Goal: Communication & Community: Connect with others

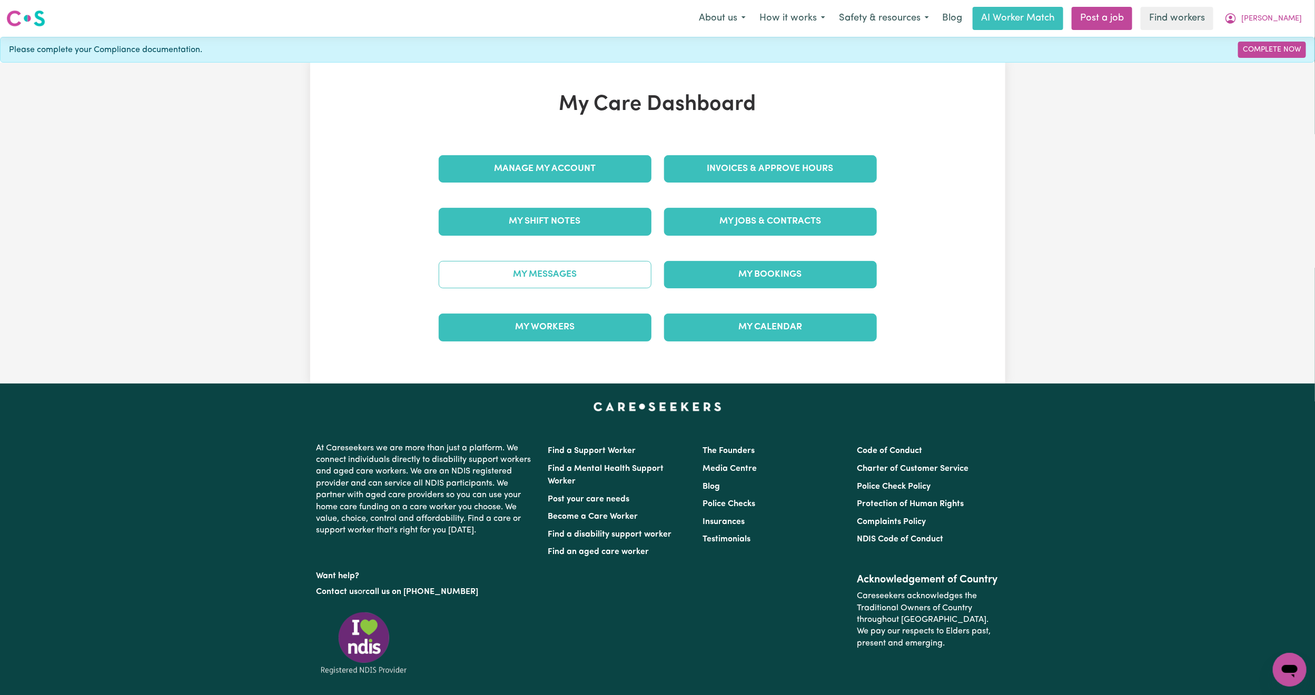
click at [590, 281] on link "My Messages" at bounding box center [545, 274] width 213 height 27
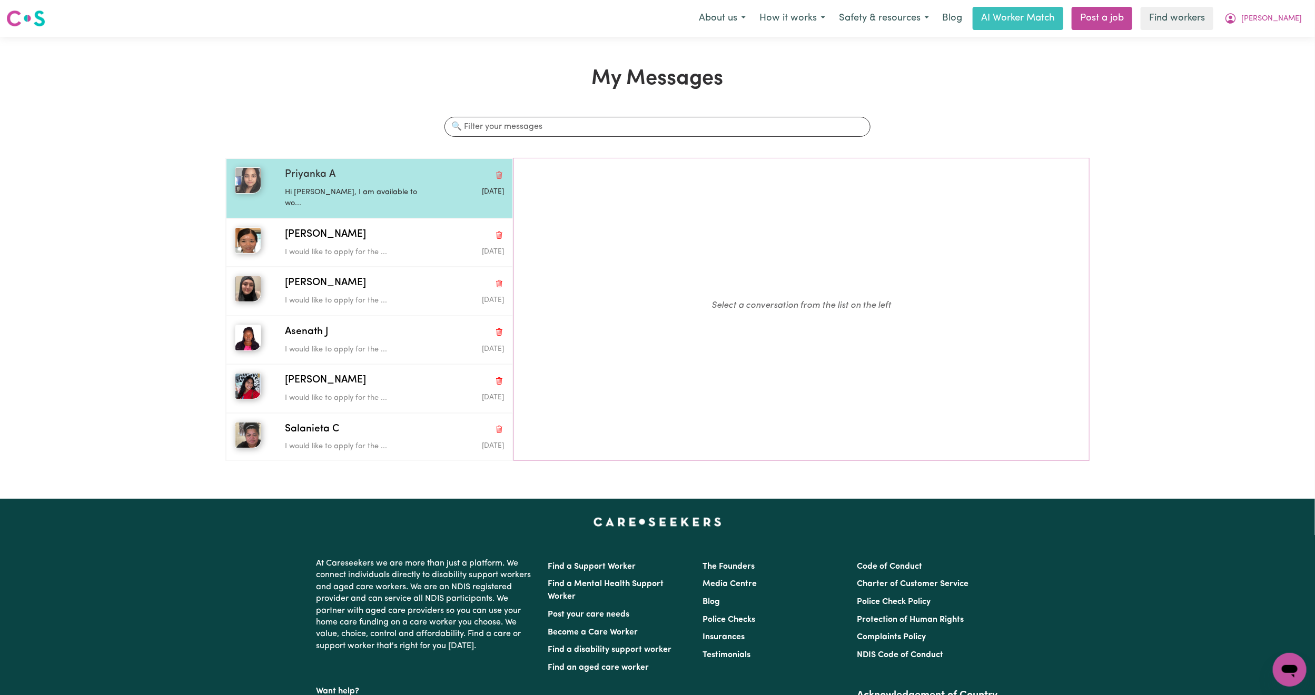
click at [403, 178] on div "Priyanka A" at bounding box center [394, 174] width 219 height 15
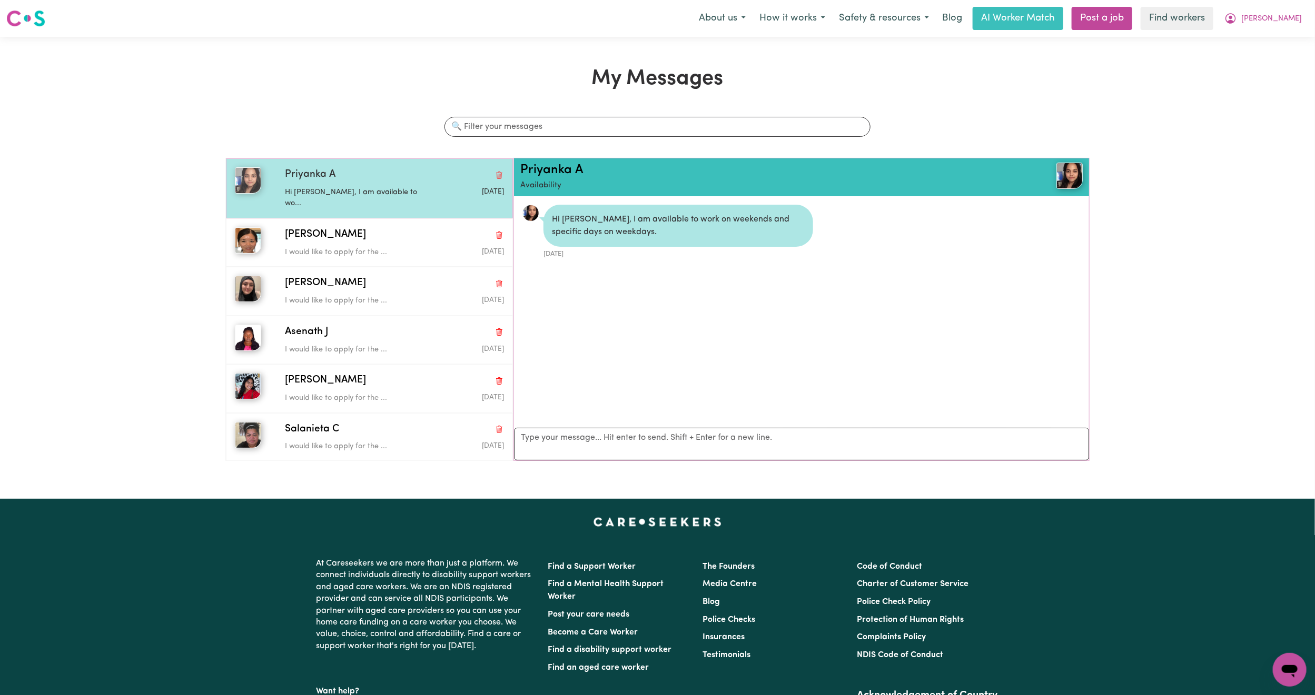
scroll to position [7, 0]
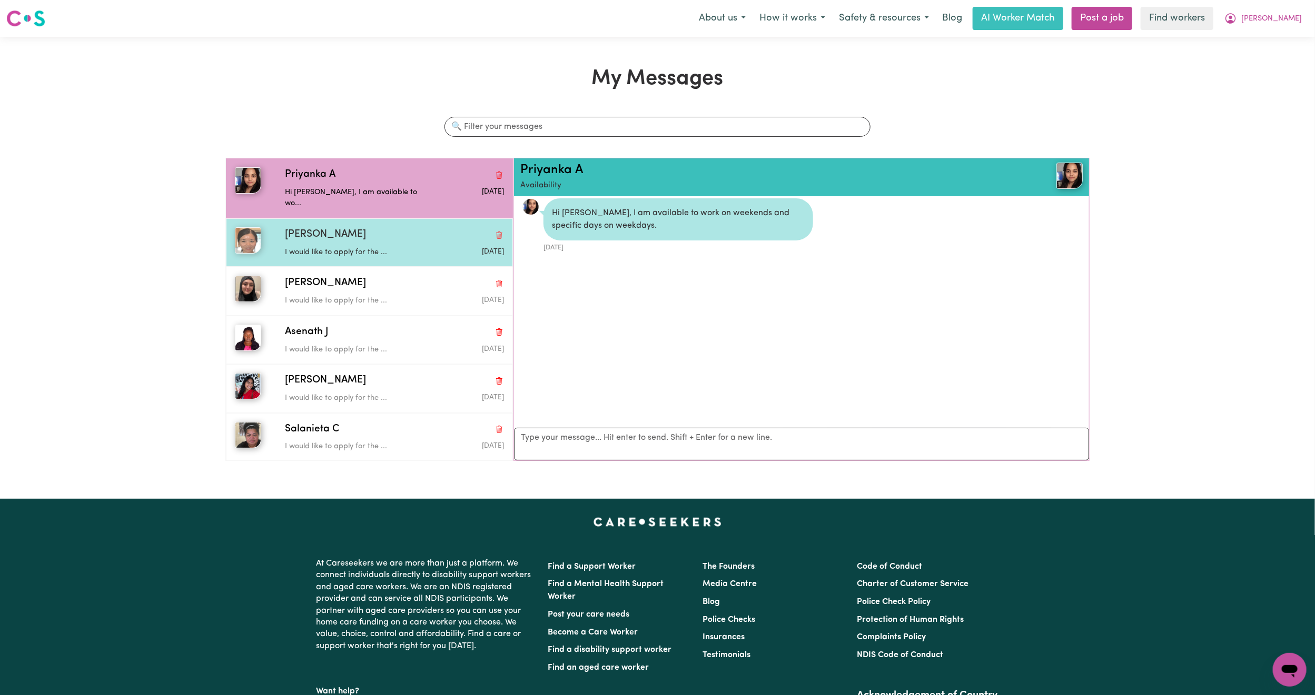
click at [386, 229] on div "[PERSON_NAME]" at bounding box center [394, 234] width 219 height 15
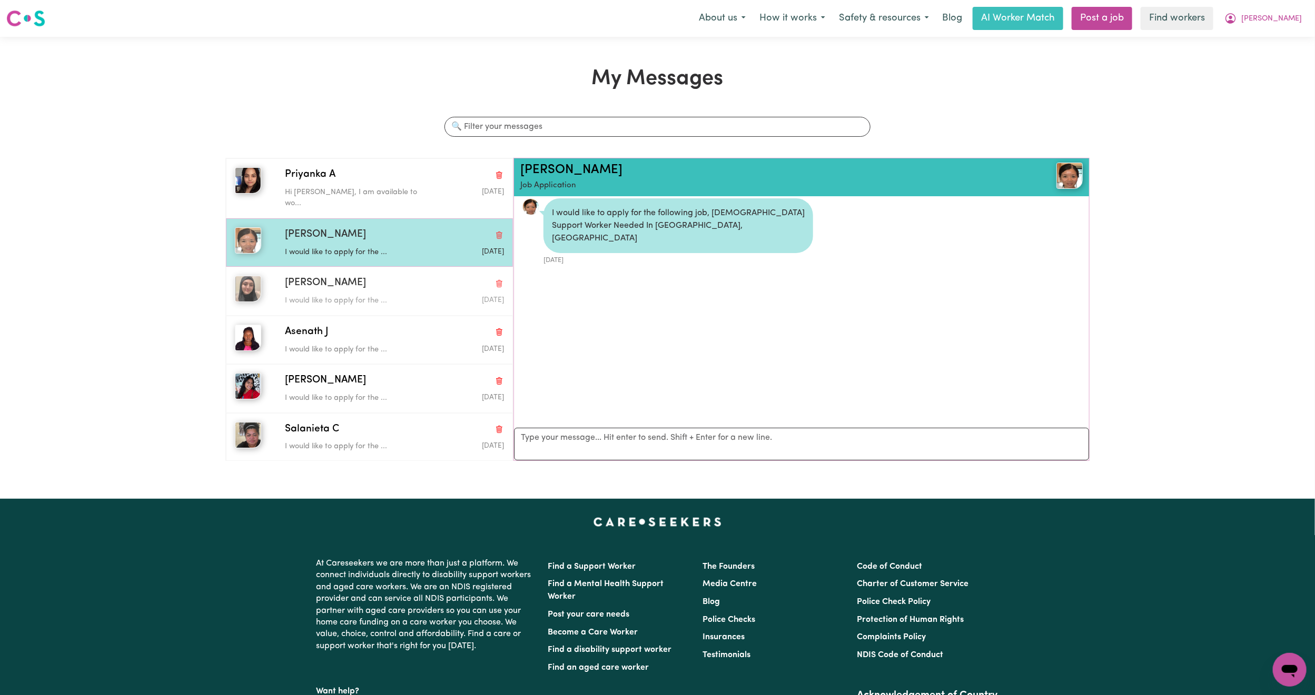
drag, startPoint x: 380, startPoint y: 276, endPoint x: 389, endPoint y: 243, distance: 34.5
click at [379, 276] on div "[PERSON_NAME]" at bounding box center [394, 283] width 219 height 15
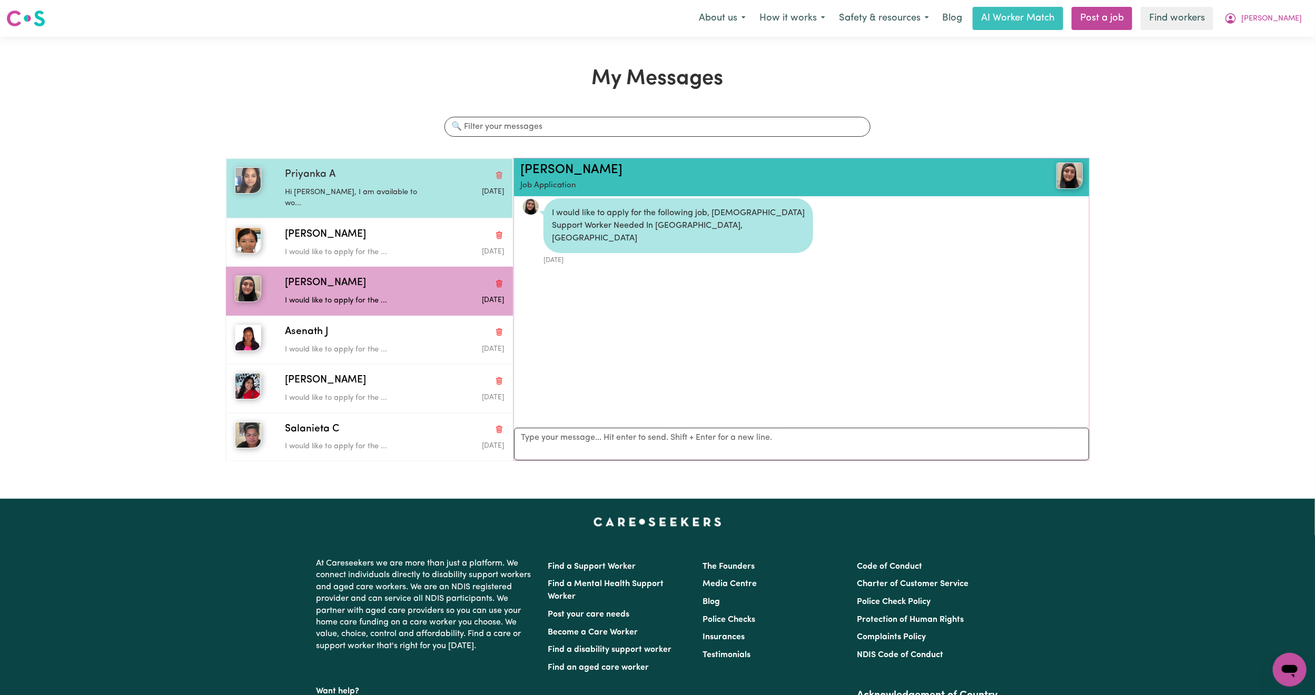
click at [370, 190] on p "Hi [PERSON_NAME], I am available to wo..." at bounding box center [358, 198] width 146 height 23
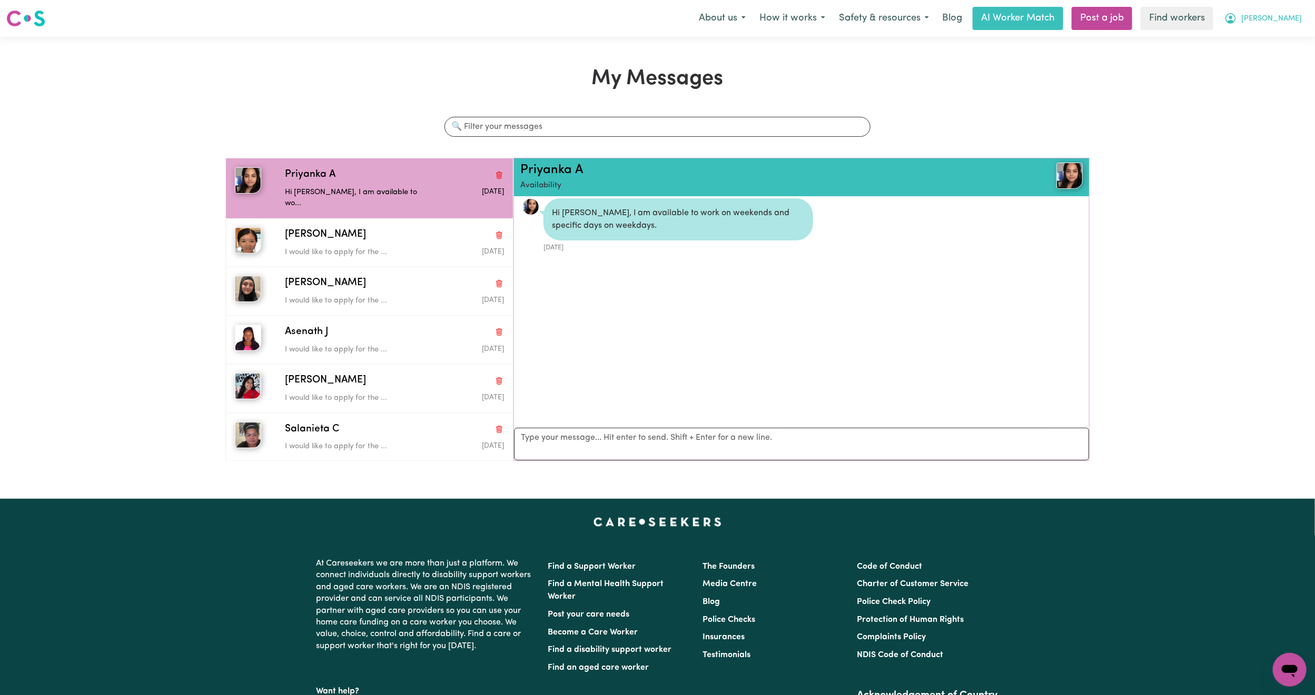
click at [1295, 14] on span "[PERSON_NAME]" at bounding box center [1271, 19] width 61 height 12
click at [1289, 34] on link "My Dashboard" at bounding box center [1266, 41] width 83 height 20
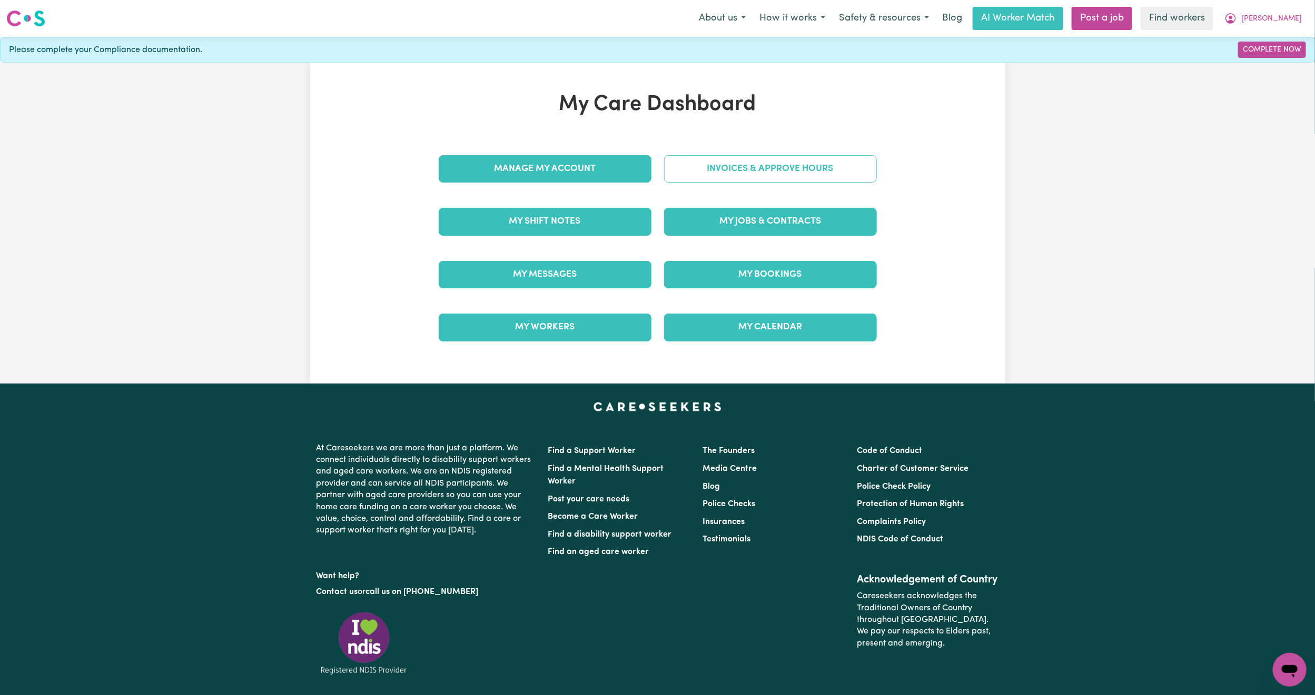
click at [741, 176] on link "Invoices & Approve Hours" at bounding box center [770, 168] width 213 height 27
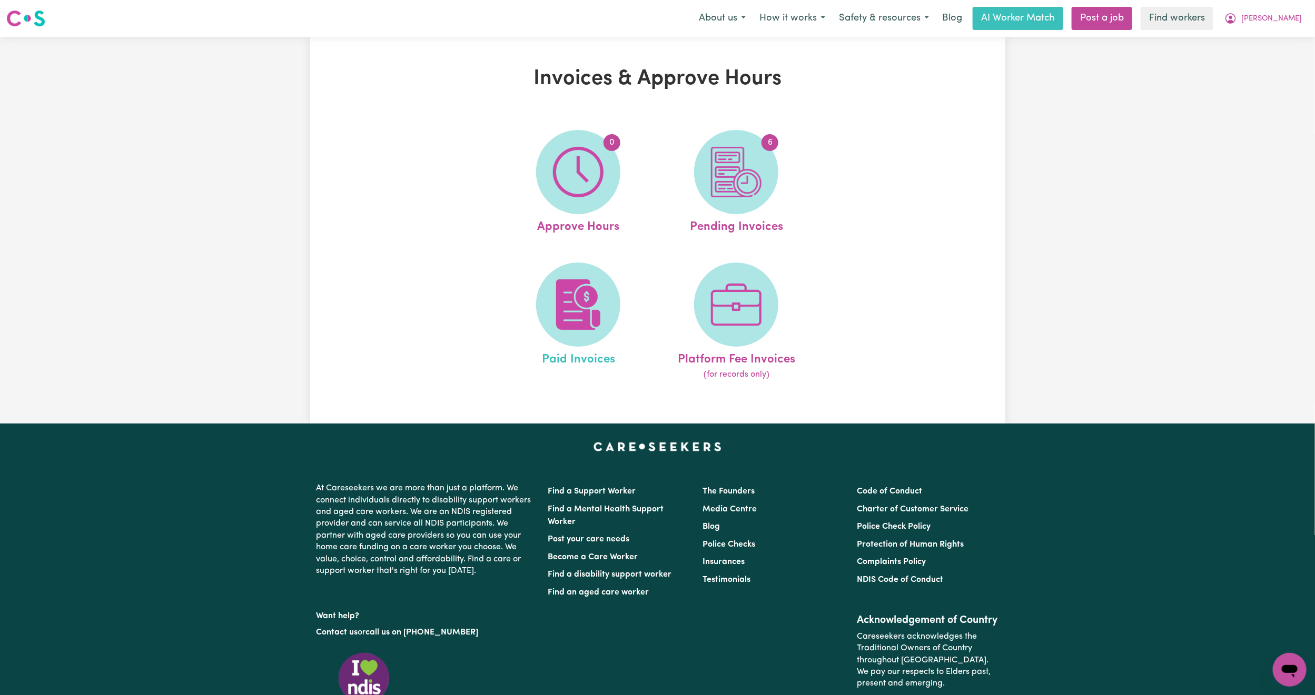
click at [536, 319] on link "Paid Invoices" at bounding box center [578, 322] width 152 height 119
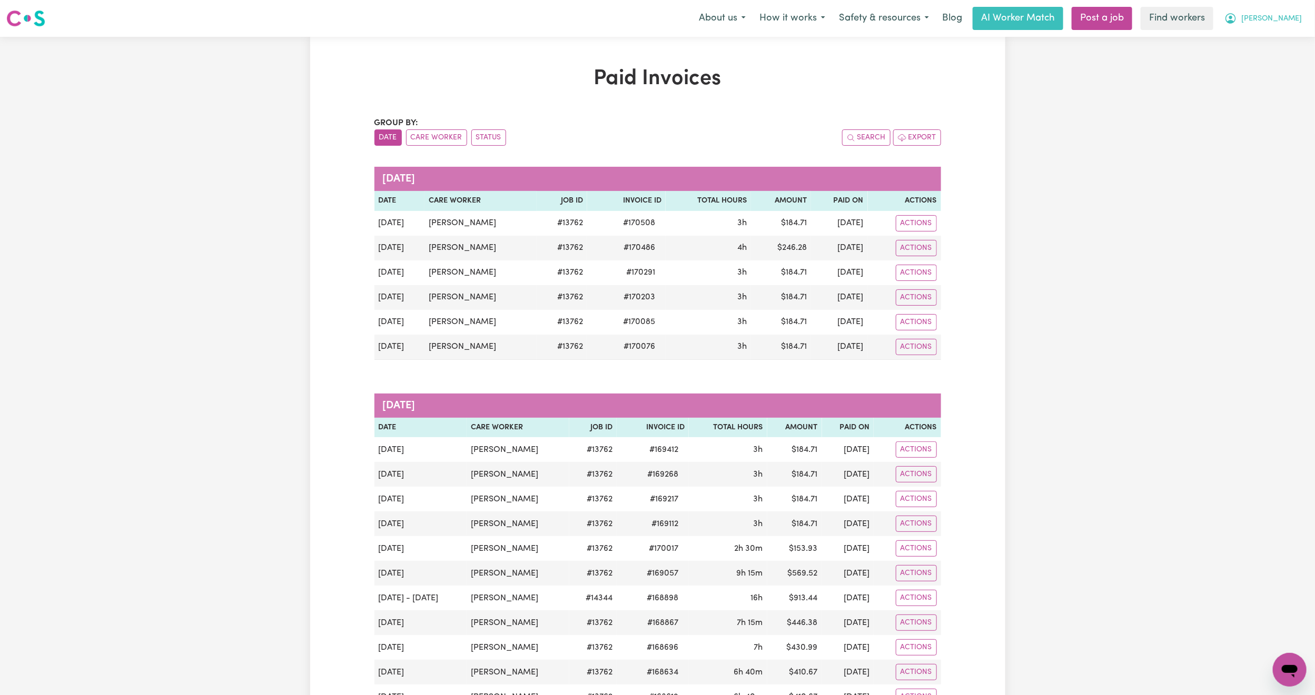
click at [1297, 17] on button "[PERSON_NAME]" at bounding box center [1262, 18] width 91 height 22
click at [1271, 38] on link "My Dashboard" at bounding box center [1266, 41] width 83 height 20
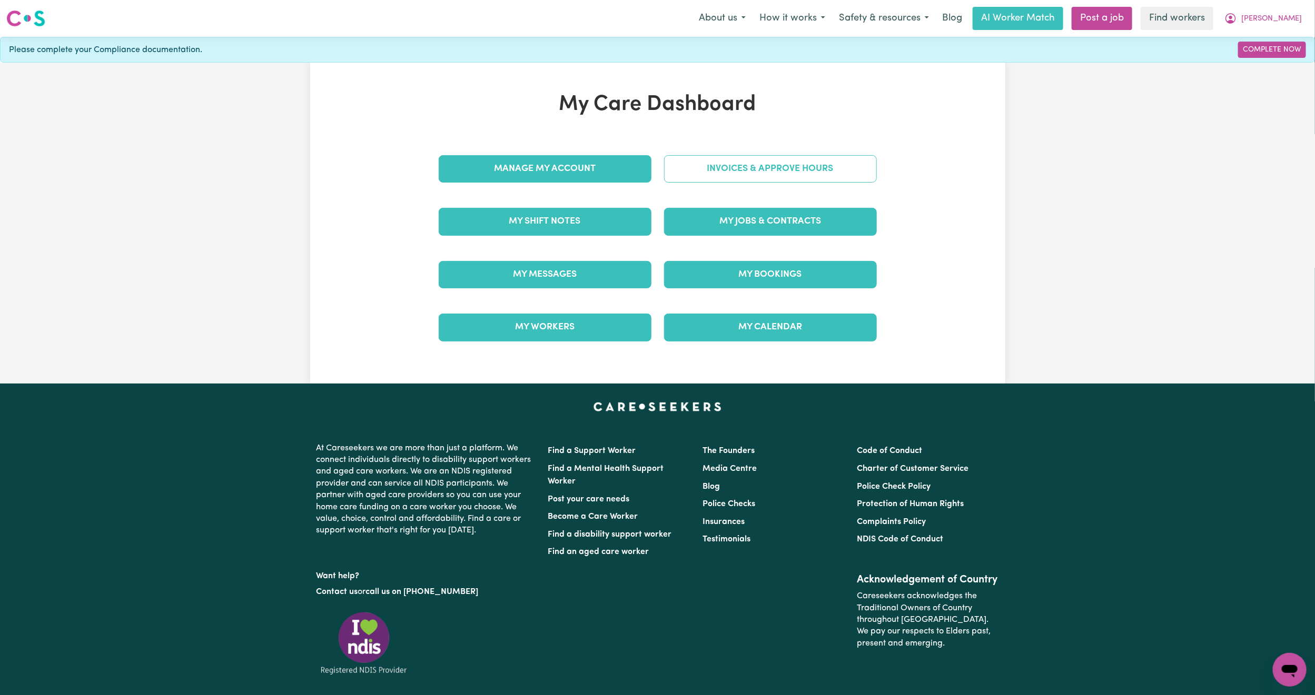
click at [711, 163] on link "Invoices & Approve Hours" at bounding box center [770, 168] width 213 height 27
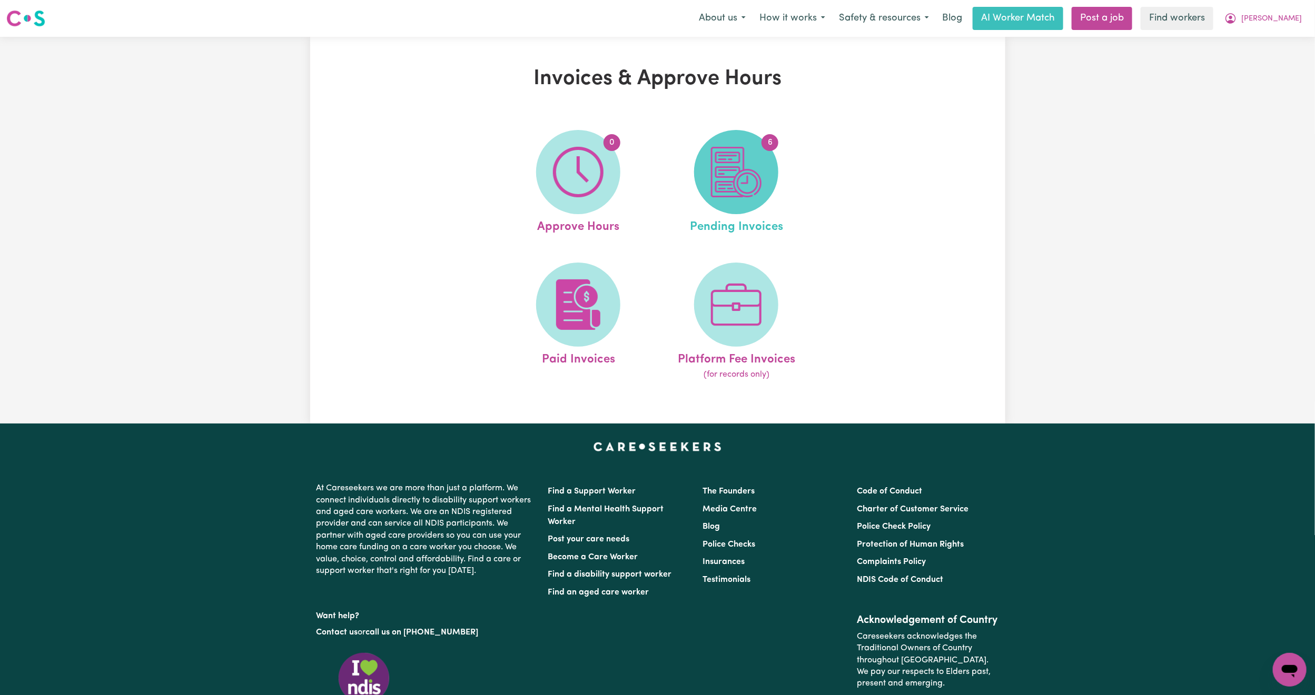
click at [700, 190] on span "6" at bounding box center [736, 172] width 84 height 84
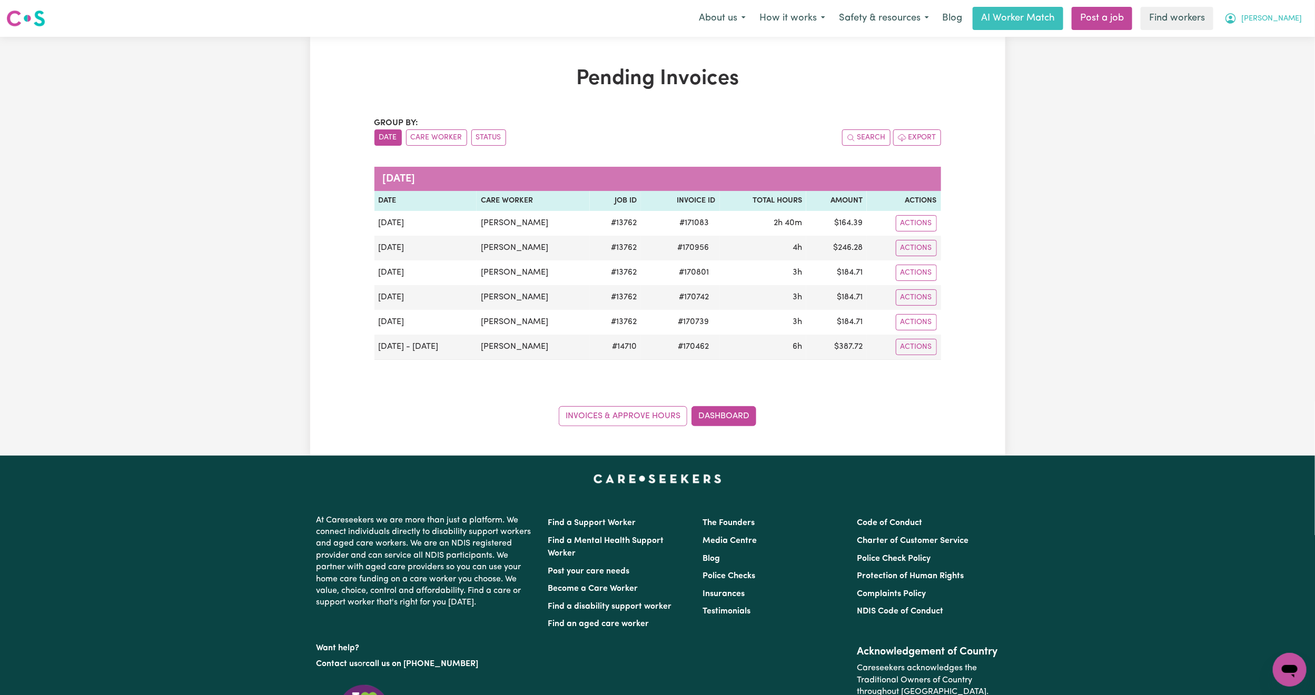
click at [1277, 28] on button "[PERSON_NAME]" at bounding box center [1262, 18] width 91 height 22
click at [1266, 38] on link "My Dashboard" at bounding box center [1266, 41] width 83 height 20
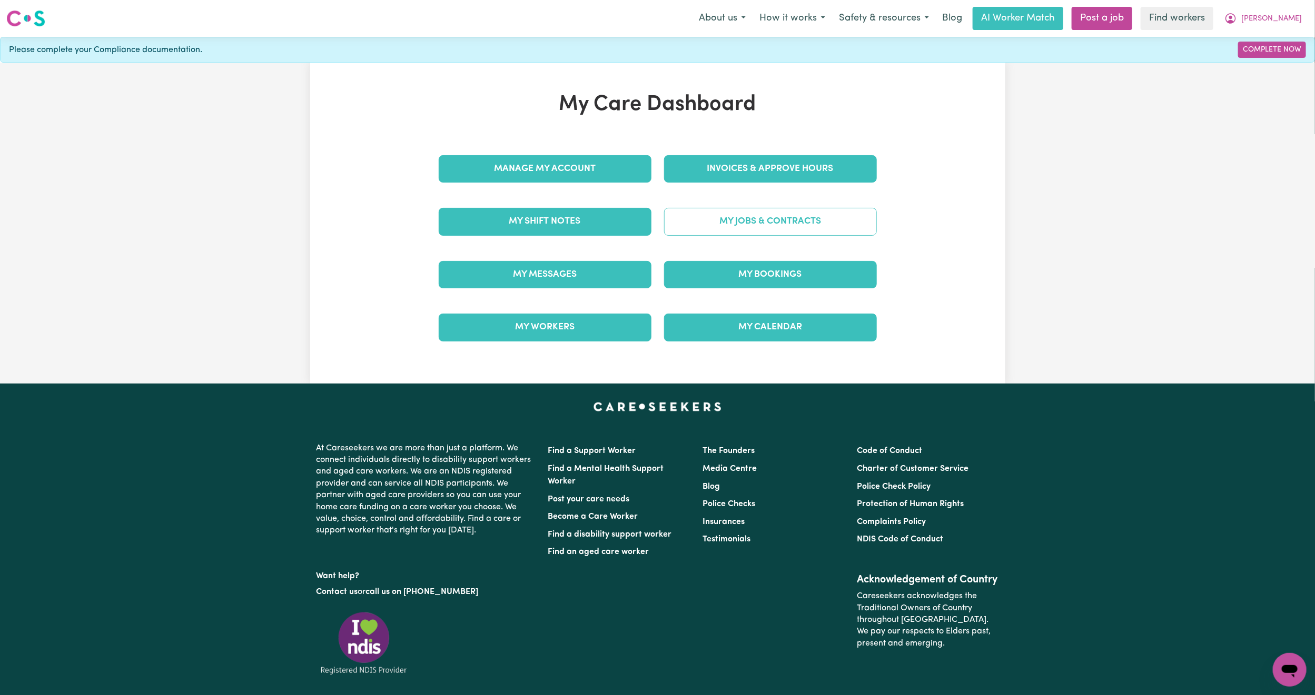
click at [707, 218] on link "My Jobs & Contracts" at bounding box center [770, 221] width 213 height 27
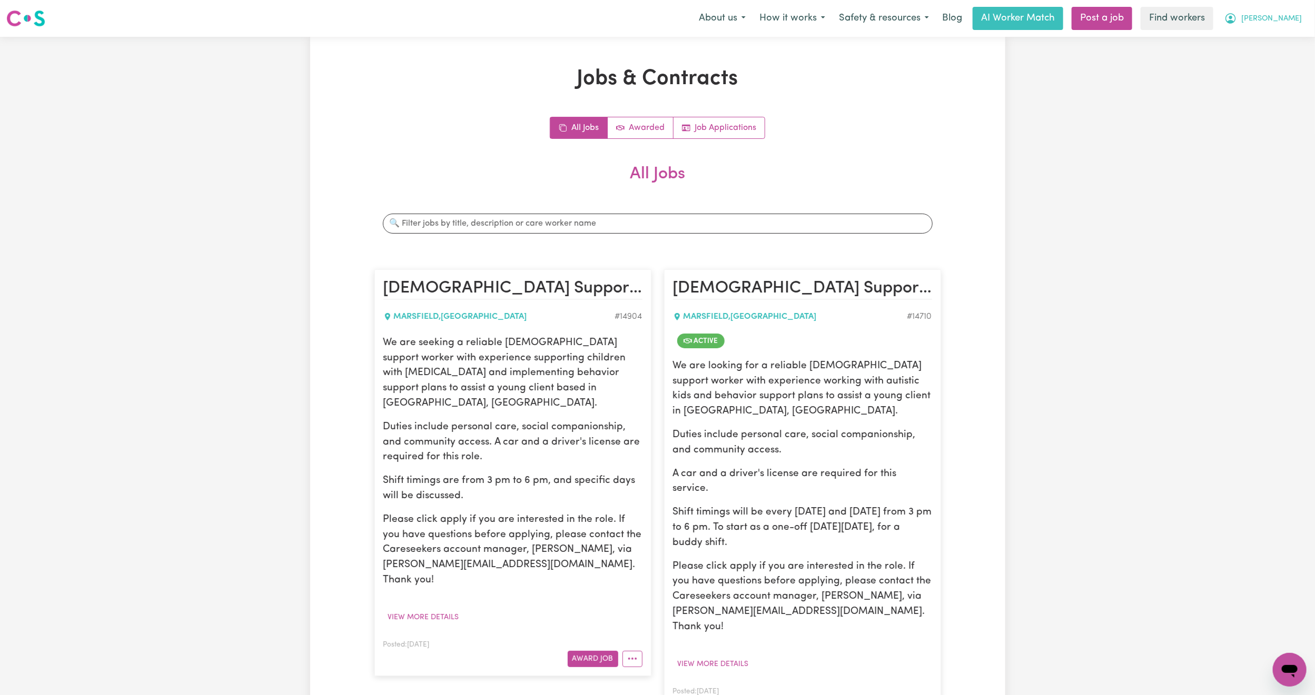
click at [1297, 7] on button "[PERSON_NAME]" at bounding box center [1262, 18] width 91 height 22
click at [1270, 35] on link "My Dashboard" at bounding box center [1266, 41] width 83 height 20
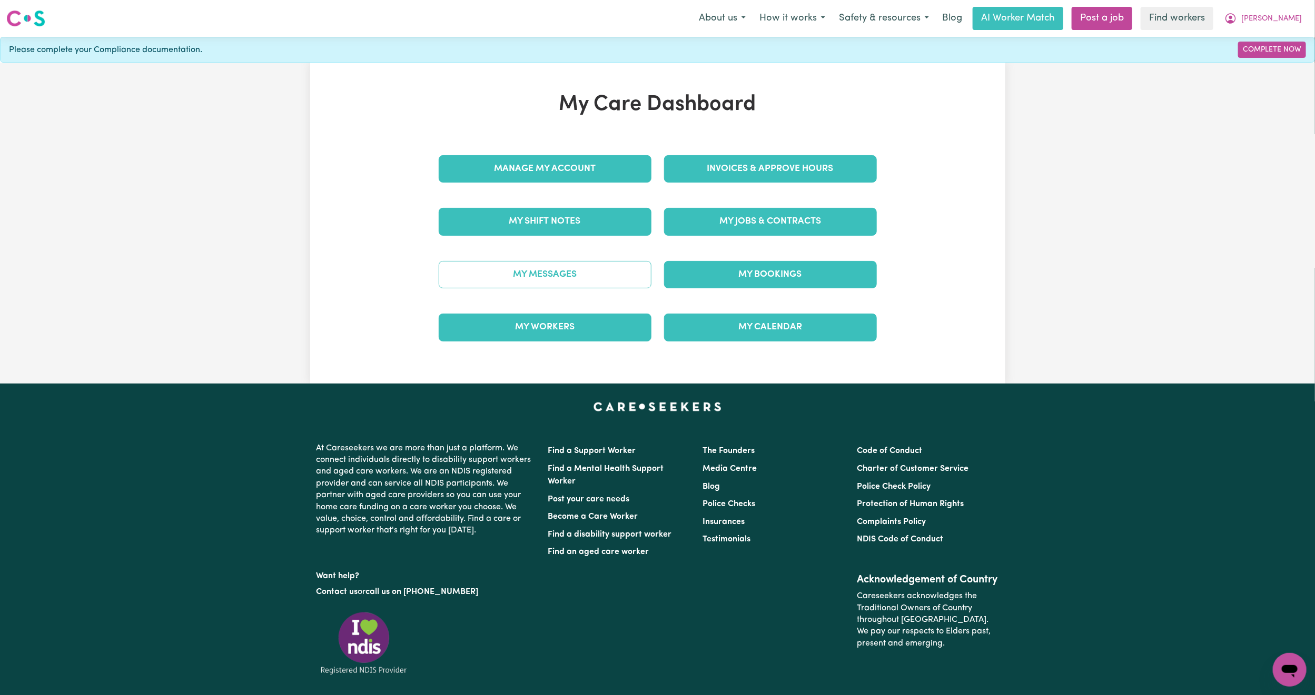
click at [529, 263] on link "My Messages" at bounding box center [545, 274] width 213 height 27
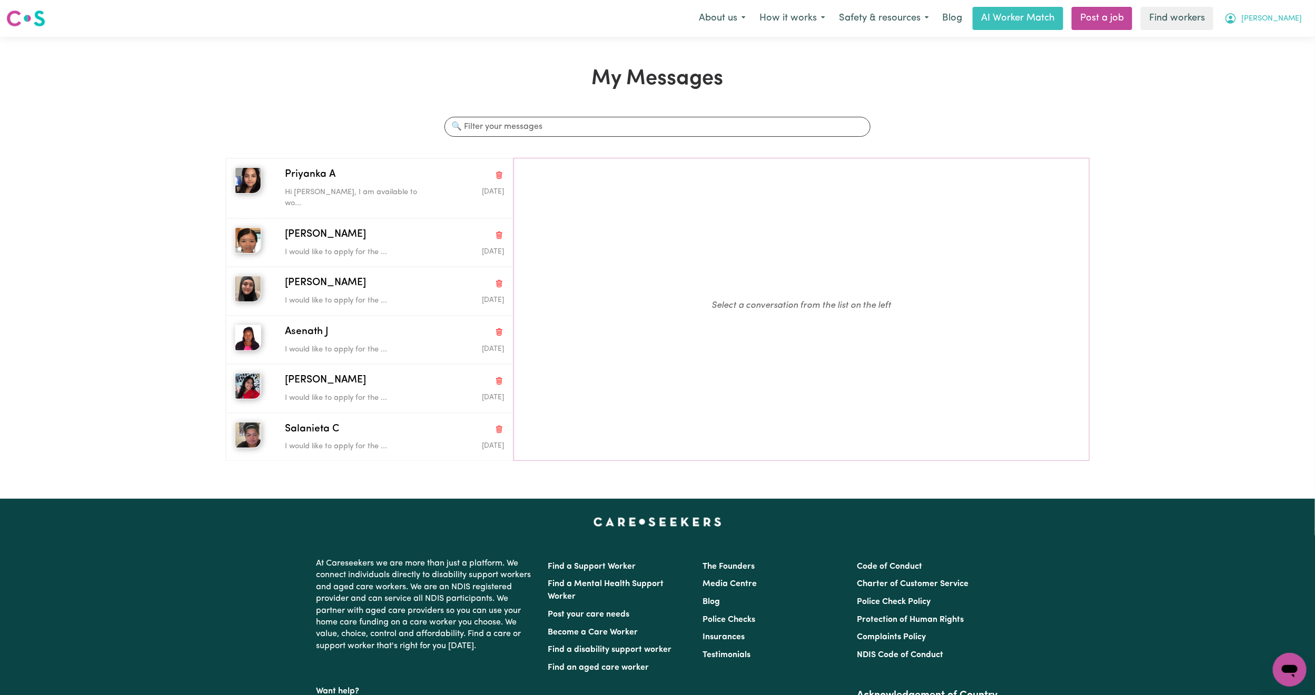
click at [1237, 16] on icon "My Account" at bounding box center [1230, 18] width 13 height 13
click at [1276, 34] on link "My Dashboard" at bounding box center [1266, 41] width 83 height 20
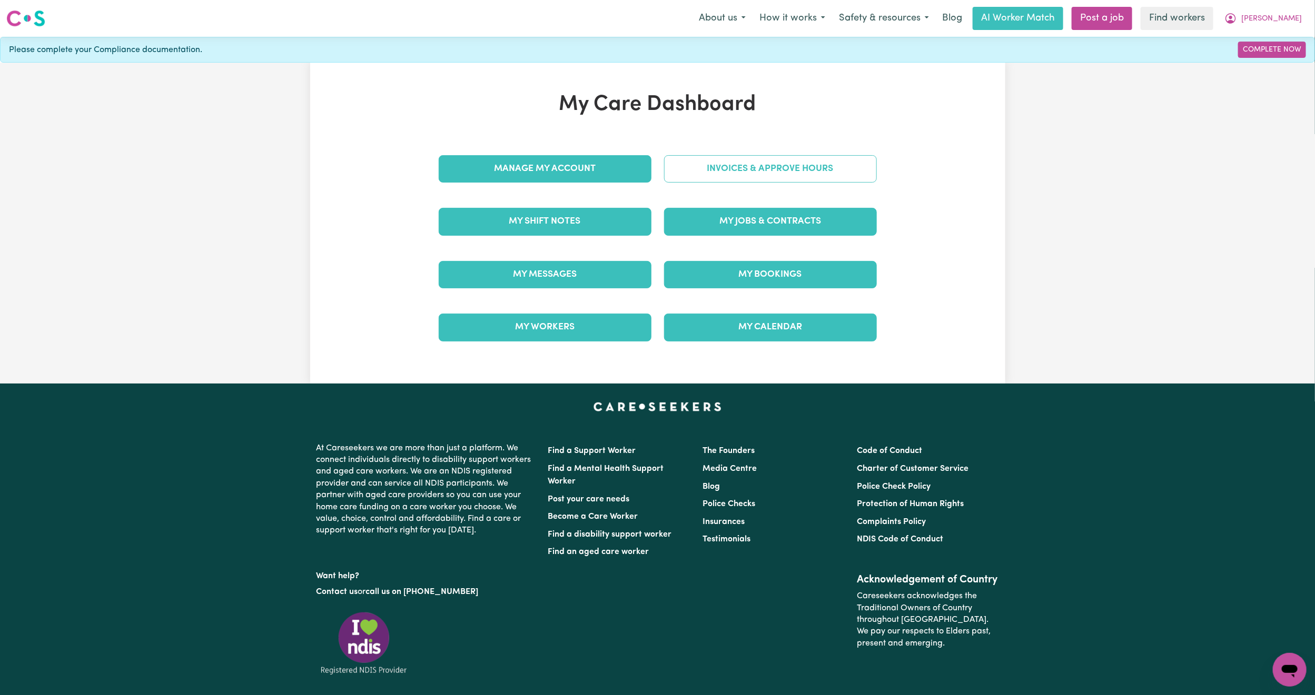
click at [849, 164] on link "Invoices & Approve Hours" at bounding box center [770, 168] width 213 height 27
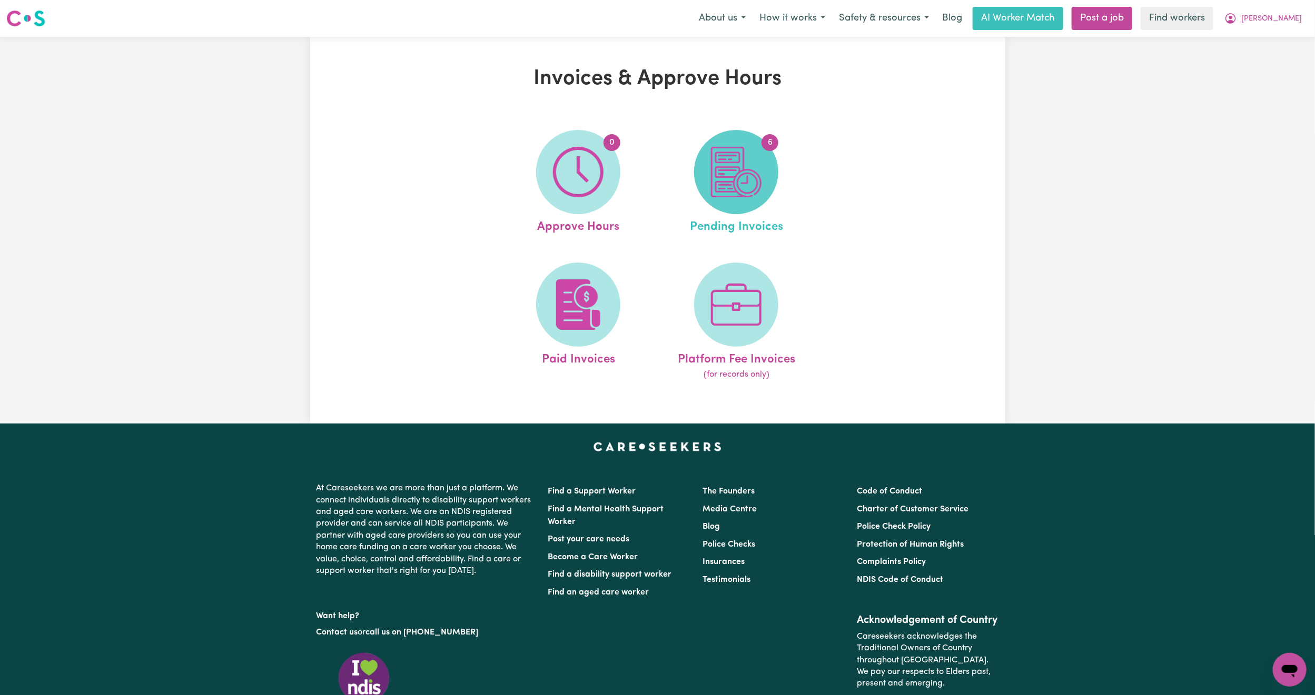
click at [738, 166] on img at bounding box center [736, 172] width 51 height 51
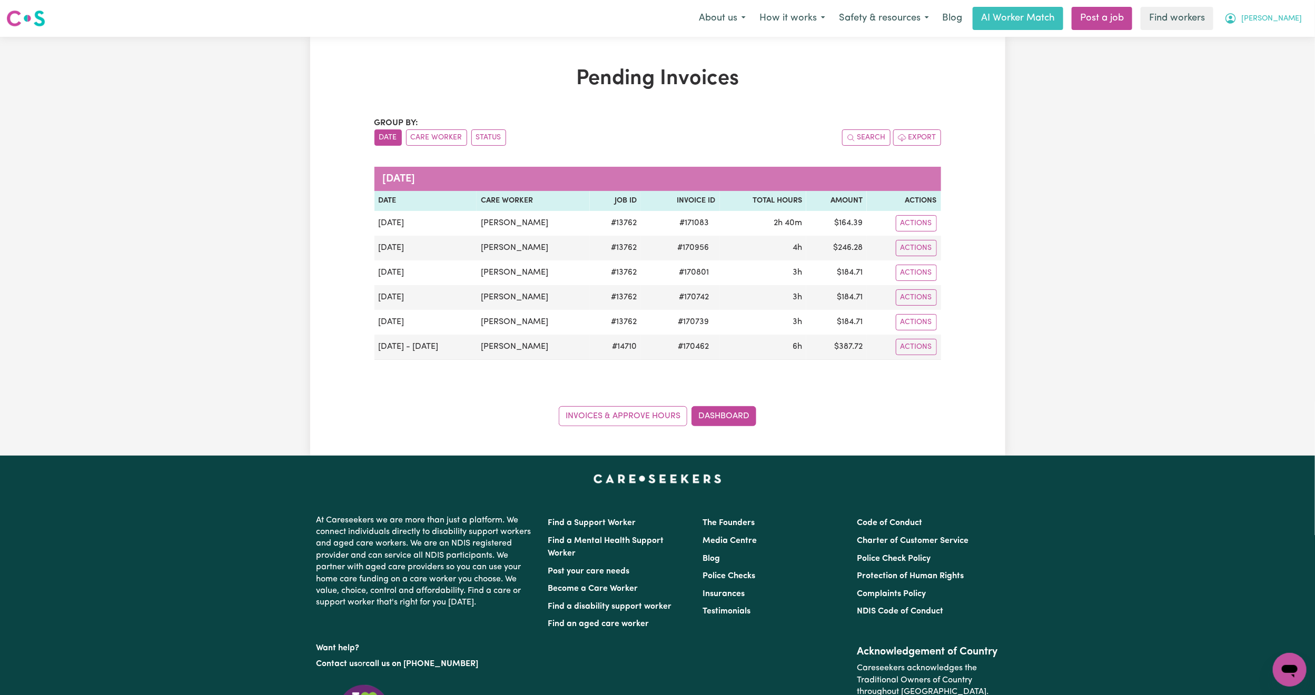
click at [1237, 13] on icon "My Account" at bounding box center [1230, 18] width 13 height 13
click at [1258, 42] on link "My Dashboard" at bounding box center [1266, 41] width 83 height 20
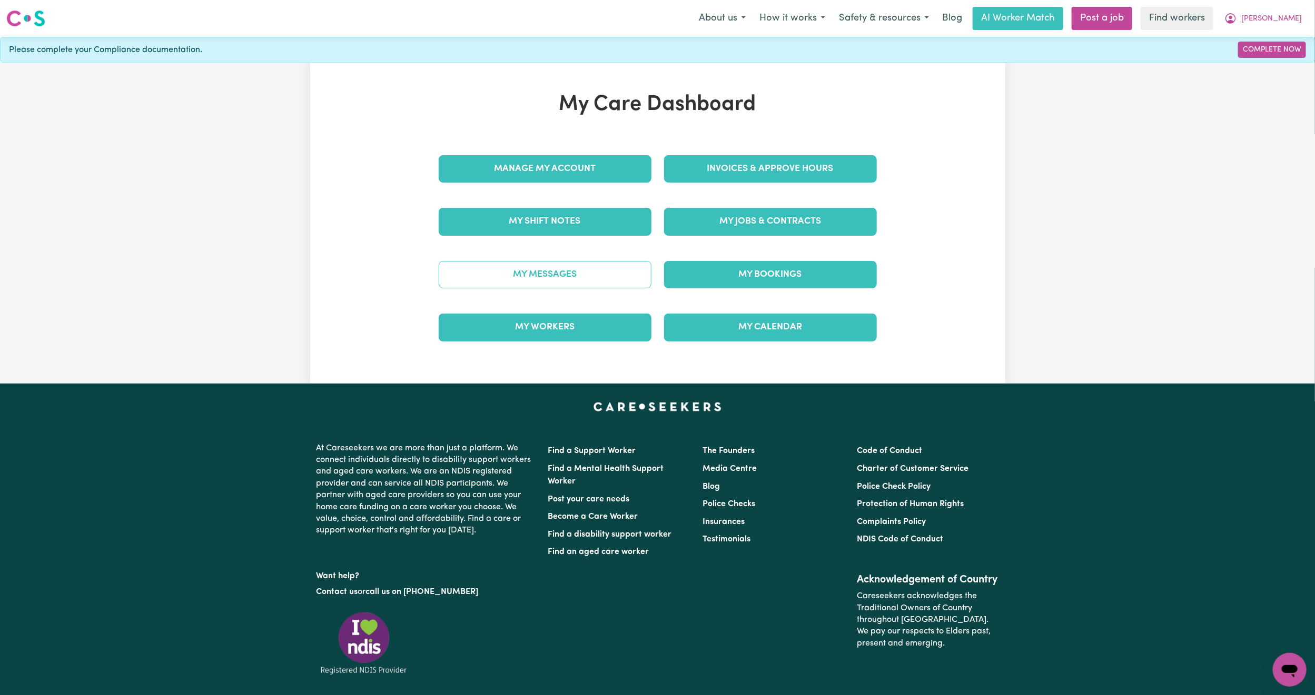
click at [502, 266] on link "My Messages" at bounding box center [545, 274] width 213 height 27
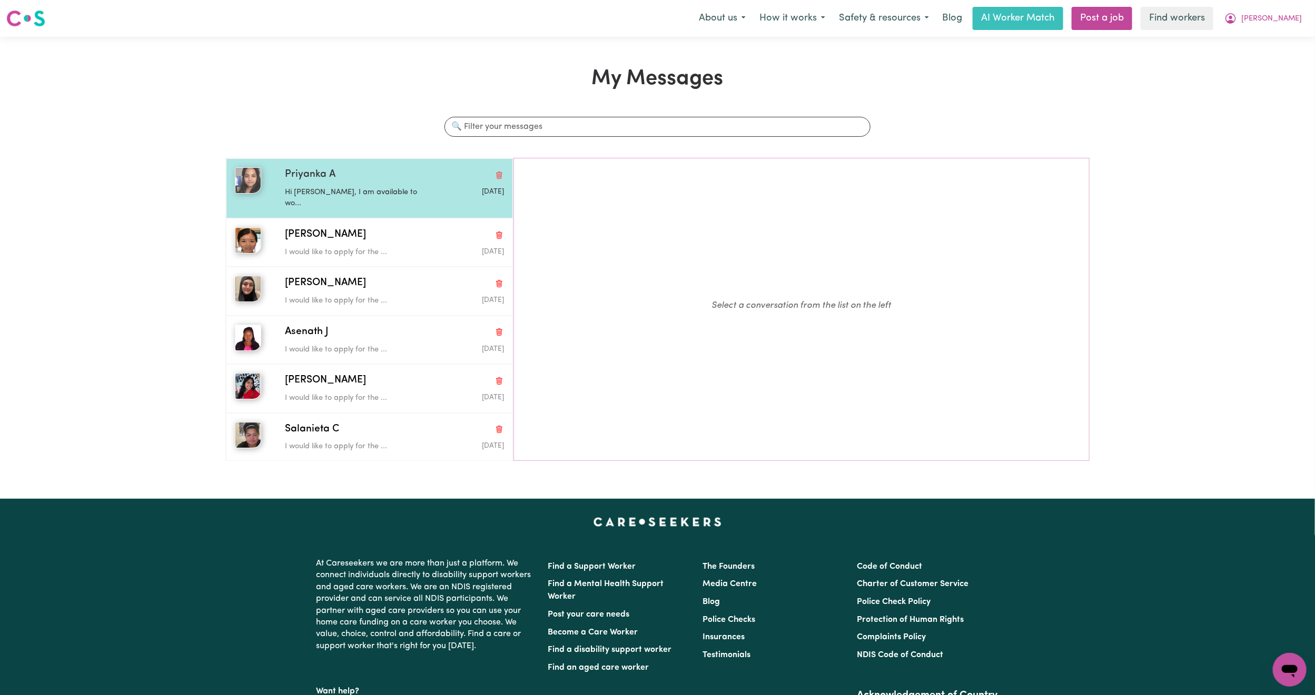
click at [327, 190] on p "Hi [PERSON_NAME], I am available to wo..." at bounding box center [358, 198] width 146 height 23
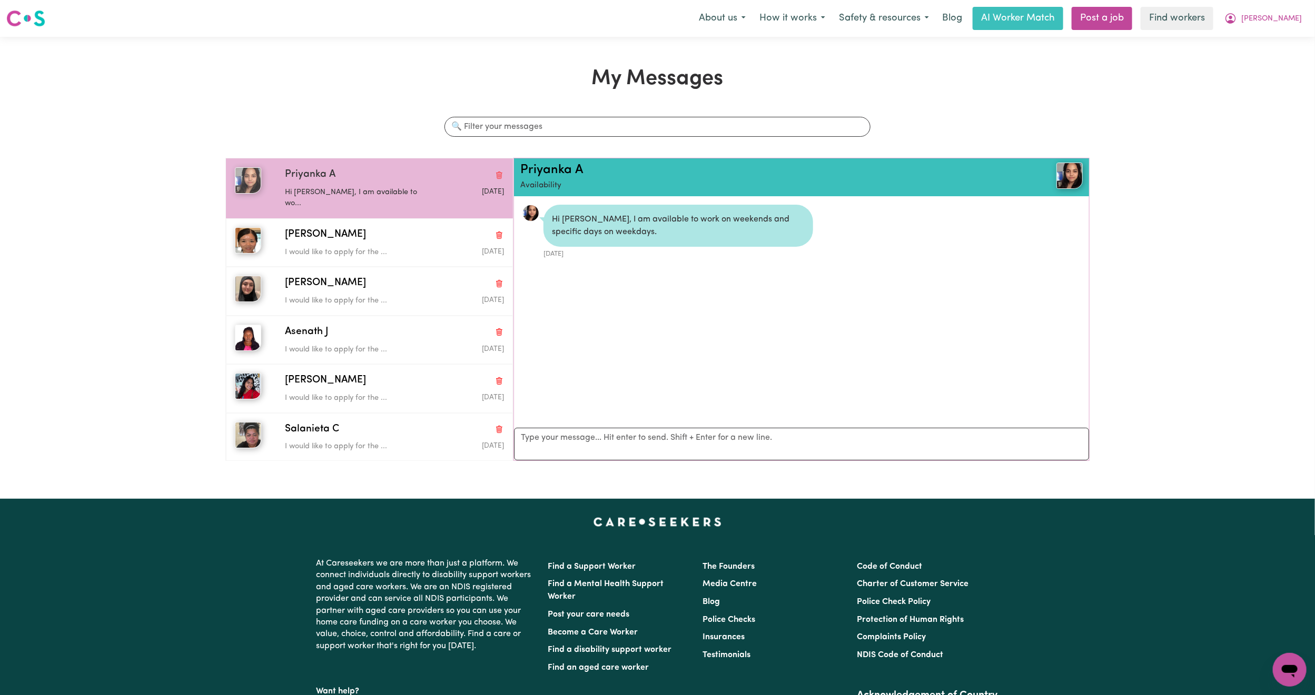
scroll to position [7, 0]
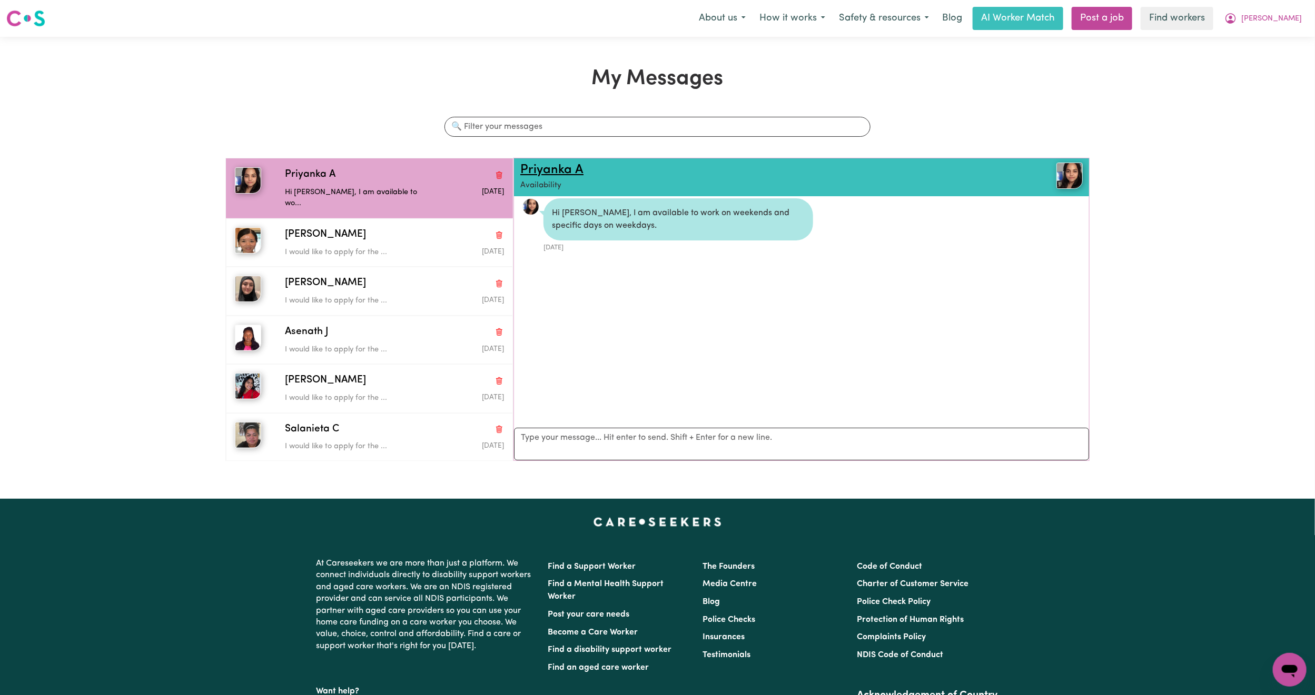
click at [531, 170] on link "Priyanka A" at bounding box center [551, 170] width 63 height 13
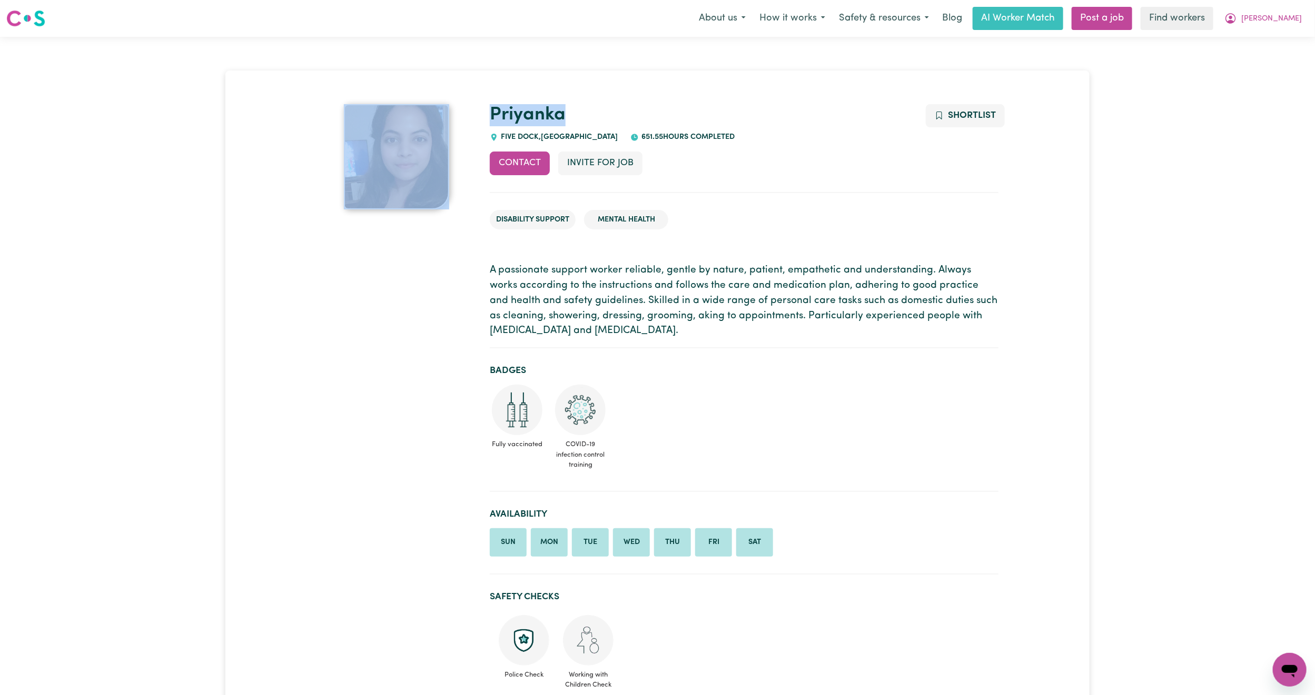
drag, startPoint x: 580, startPoint y: 114, endPoint x: 467, endPoint y: 109, distance: 112.2
copy div "Priyanka"
click at [1299, 24] on span "[PERSON_NAME]" at bounding box center [1271, 19] width 61 height 12
click at [1270, 51] on link "Logout" at bounding box center [1266, 61] width 83 height 20
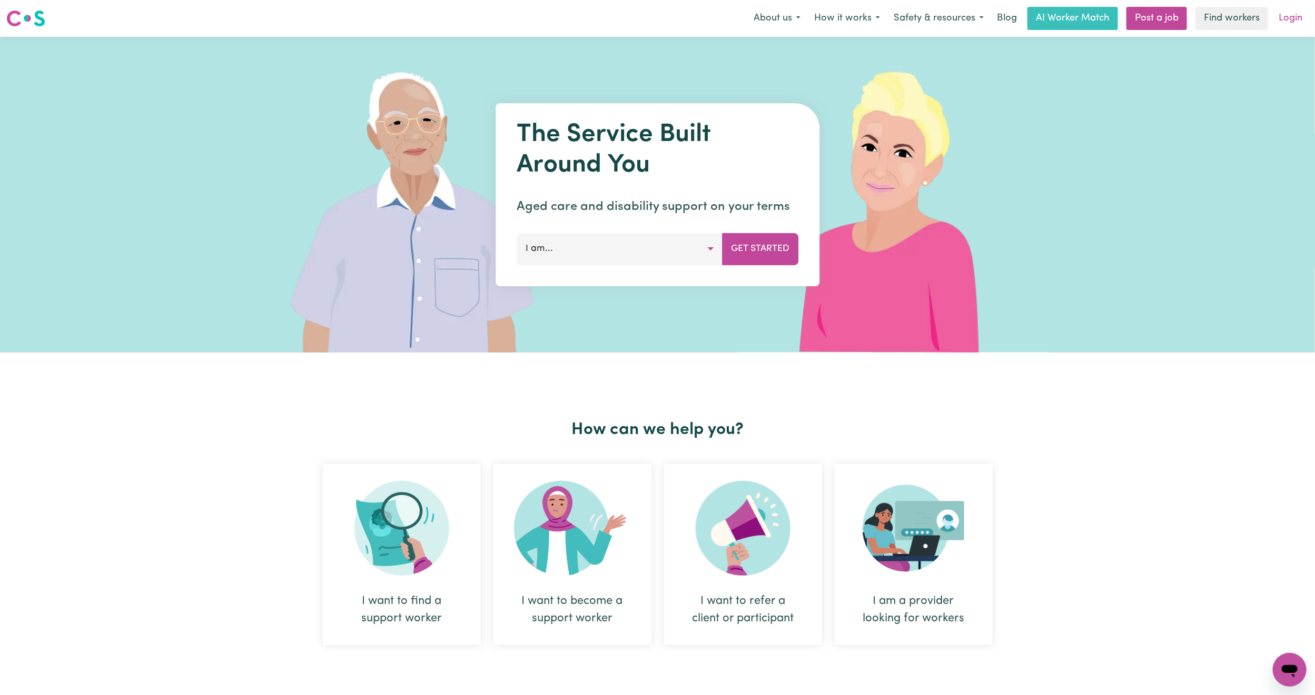
click at [1300, 24] on link "Login" at bounding box center [1290, 18] width 36 height 23
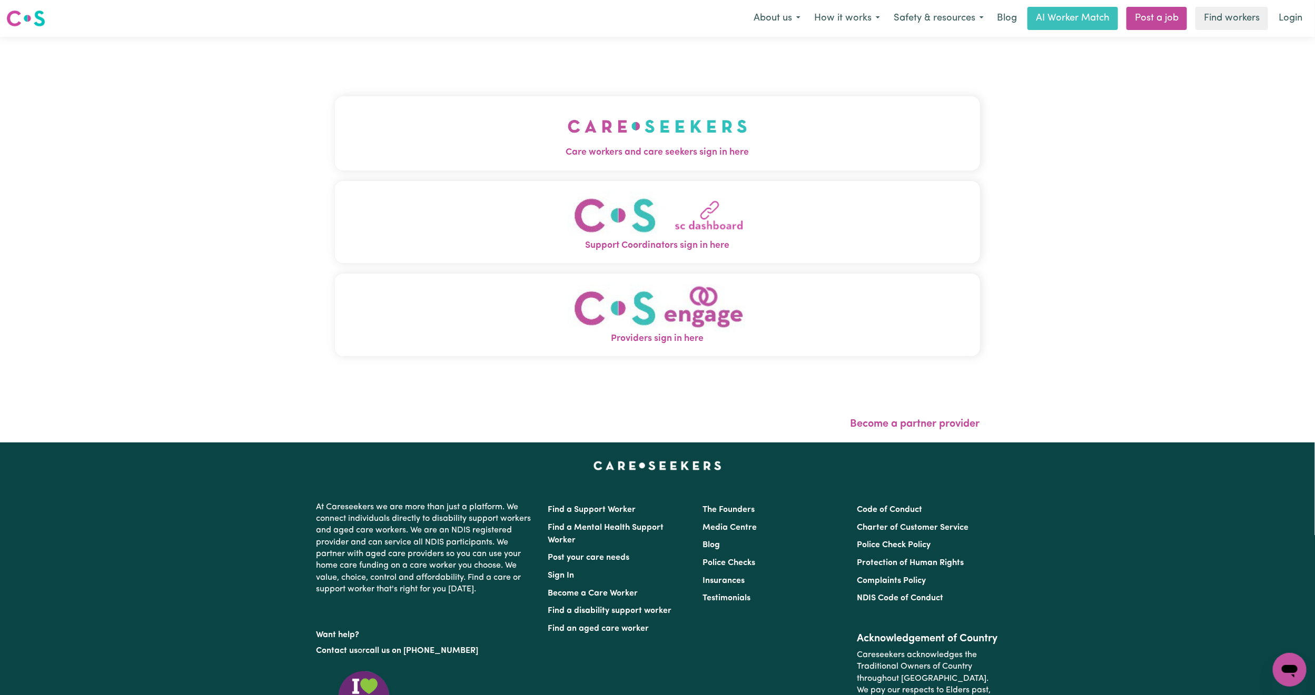
click at [344, 84] on div "Care workers and care seekers sign in here Support Coordinators sign in here Pr…" at bounding box center [657, 232] width 645 height 348
click at [379, 133] on button "Care workers and care seekers sign in here" at bounding box center [657, 133] width 645 height 74
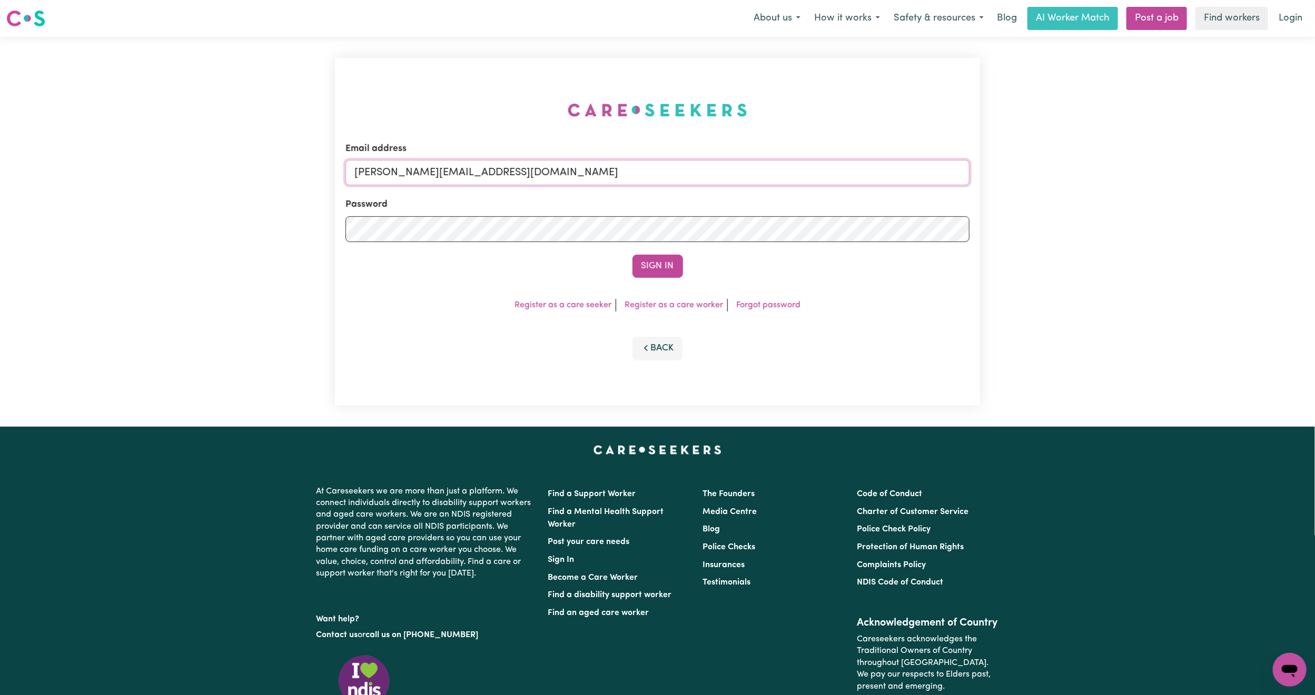
click at [475, 172] on input "[PERSON_NAME][EMAIL_ADDRESS][DOMAIN_NAME]" at bounding box center [657, 172] width 624 height 25
drag, startPoint x: 412, startPoint y: 173, endPoint x: 867, endPoint y: 212, distance: 456.6
click at [867, 212] on form "Email address [EMAIL_ADDRESS][PERSON_NAME][DOMAIN_NAME] Password Sign In" at bounding box center [657, 210] width 624 height 136
type input "superuser~[PERSON_NAME][EMAIL_ADDRESS][PERSON_NAME][DOMAIN_NAME]"
click at [632, 255] on button "Sign In" at bounding box center [657, 266] width 51 height 23
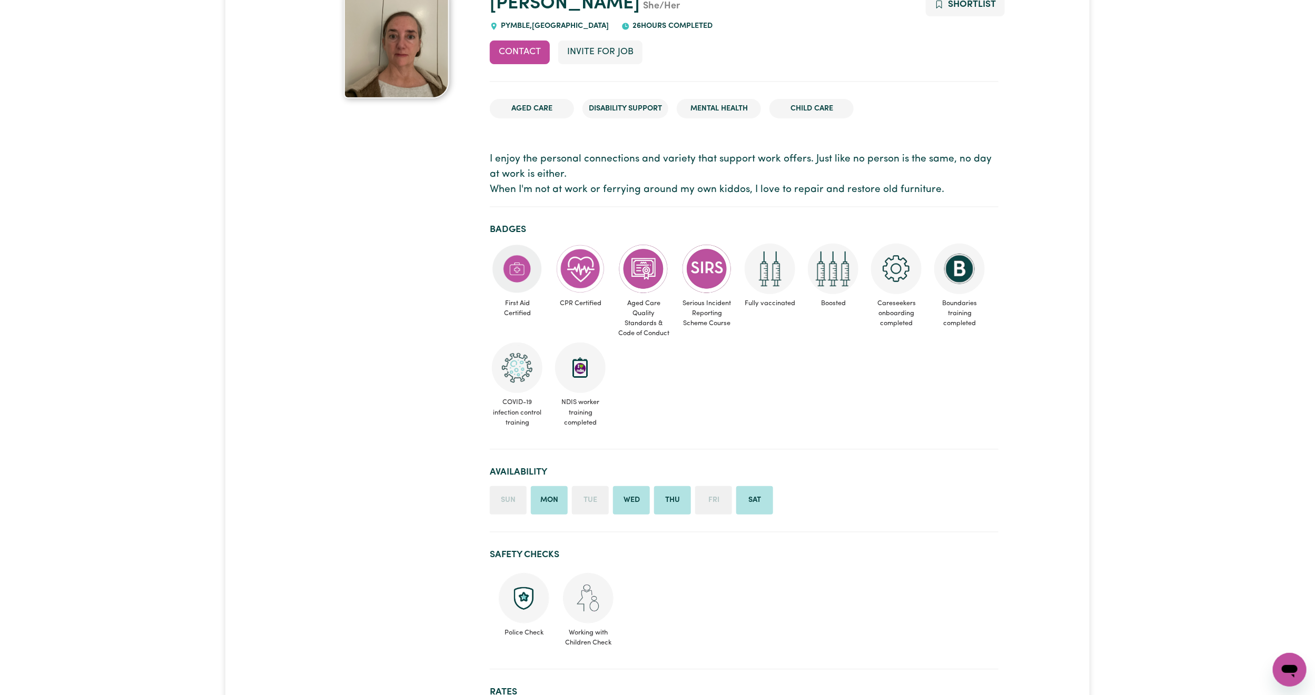
scroll to position [79, 0]
